Goal: Task Accomplishment & Management: Complete application form

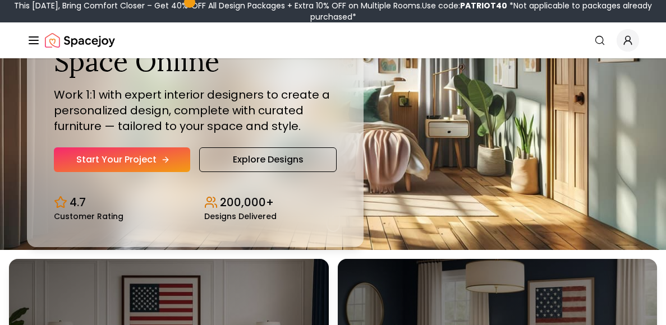
click at [136, 166] on link "Start Your Project" at bounding box center [122, 160] width 136 height 25
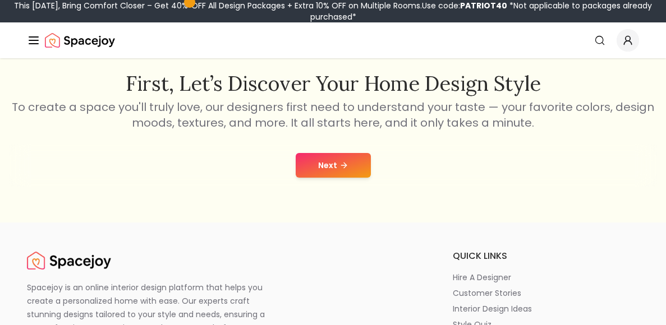
click at [348, 169] on button "Next" at bounding box center [333, 165] width 75 height 25
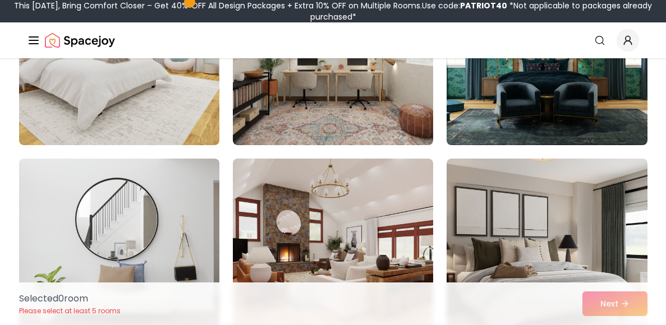
scroll to position [3417, 0]
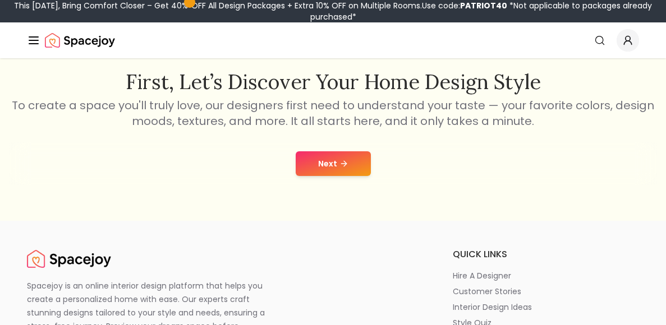
scroll to position [184, 0]
